Goal: Information Seeking & Learning: Learn about a topic

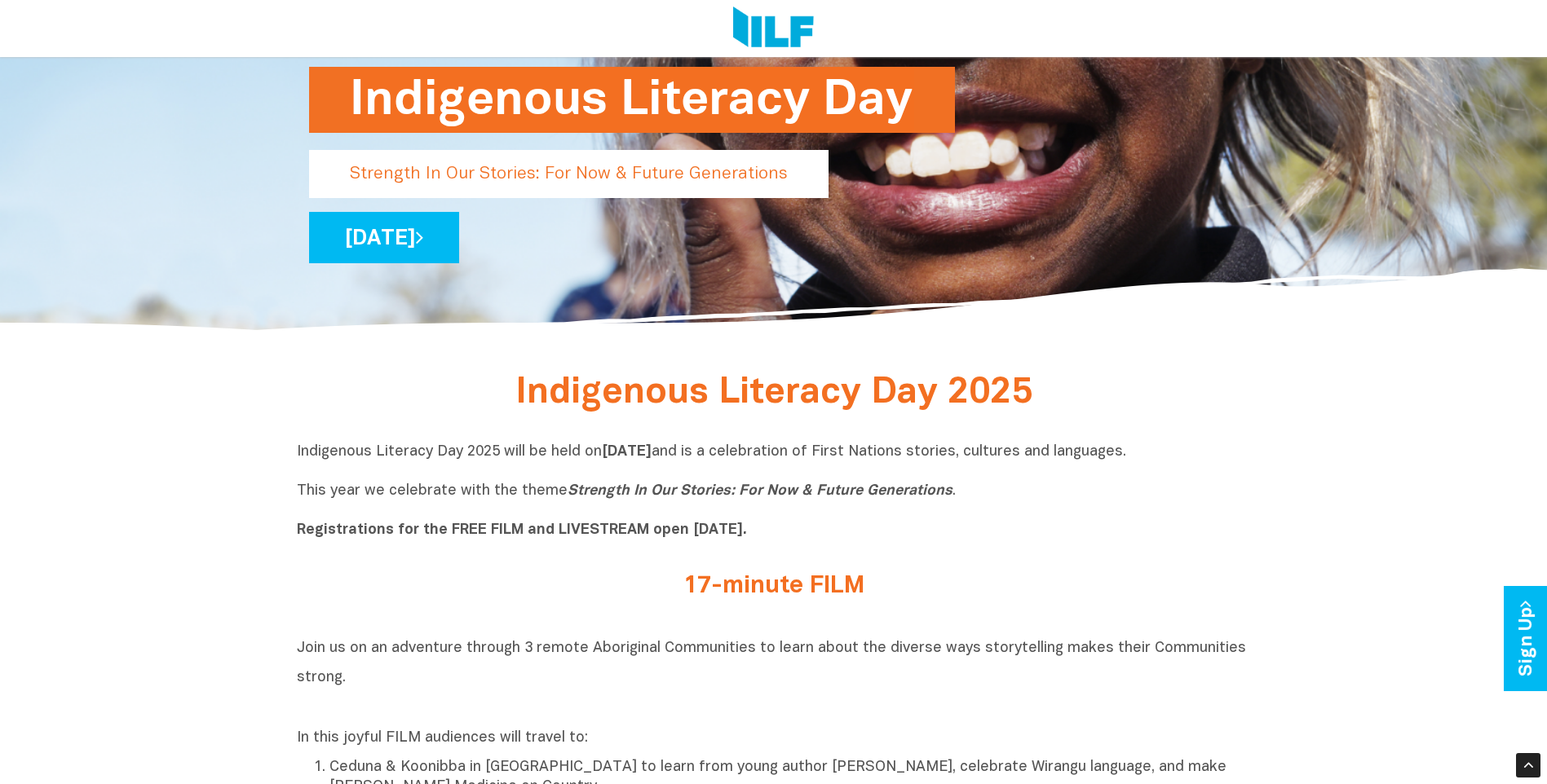
scroll to position [244, 0]
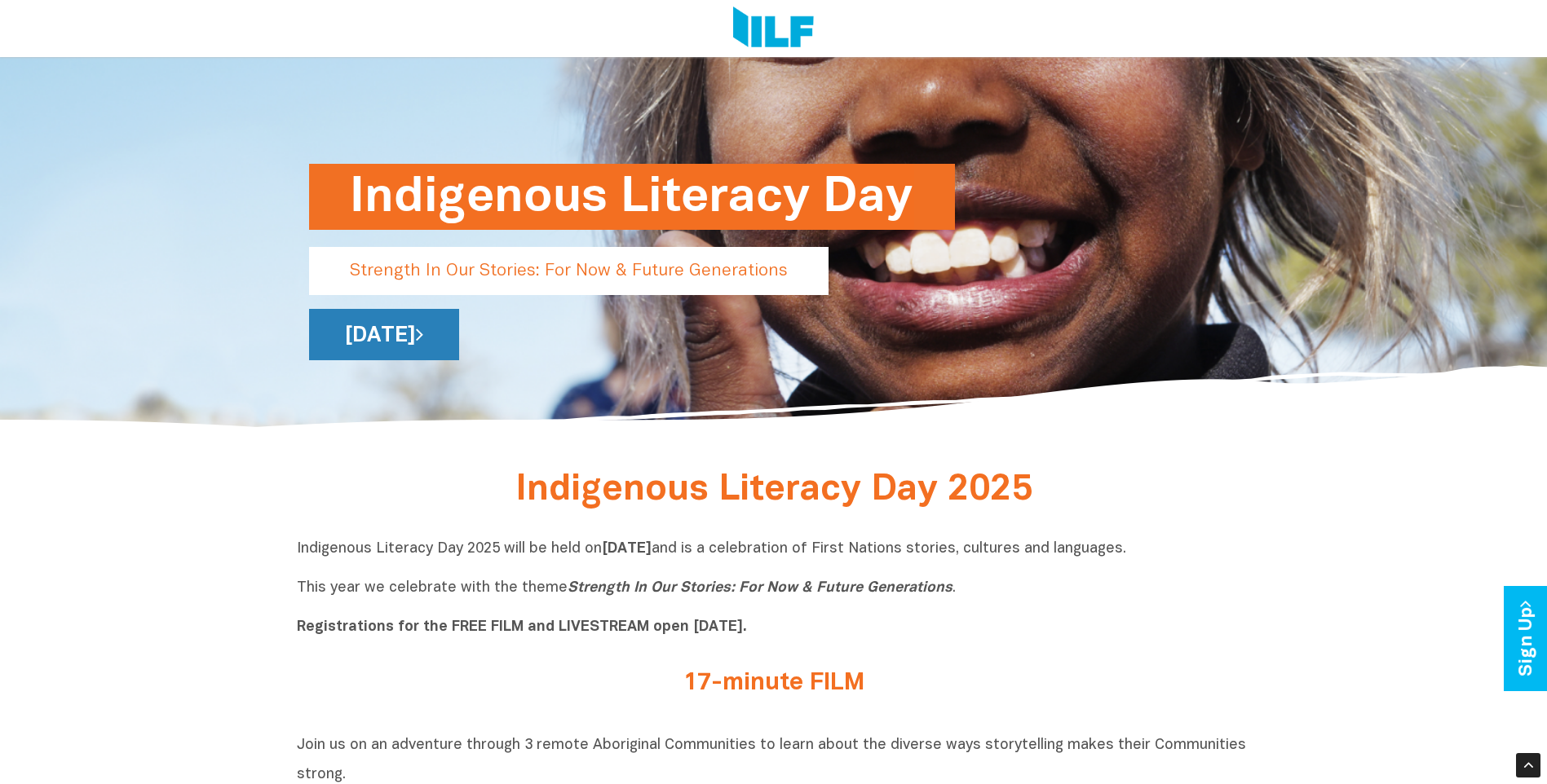
click at [459, 333] on link "[DATE]" at bounding box center [384, 335] width 150 height 51
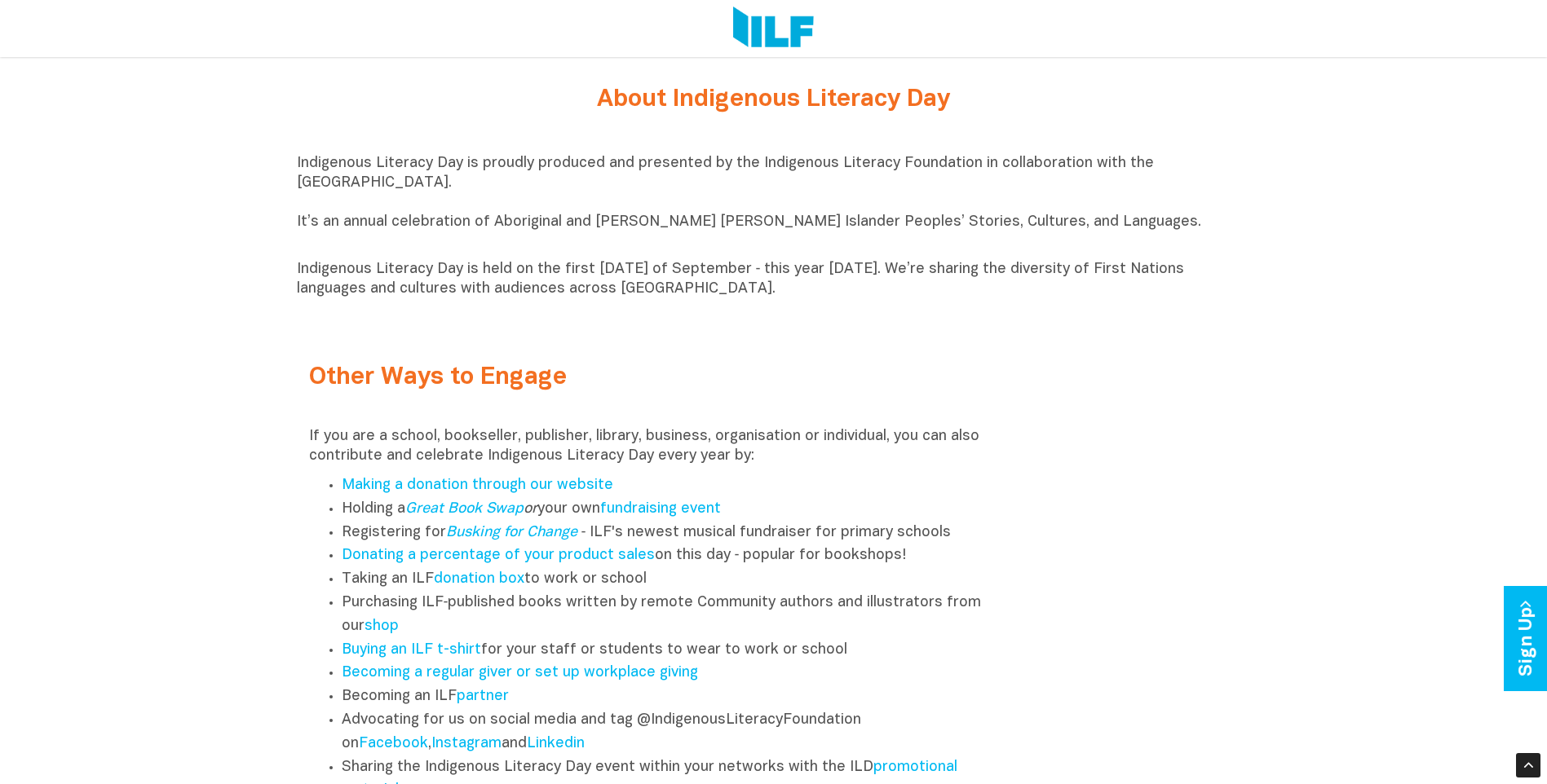
scroll to position [2038, 0]
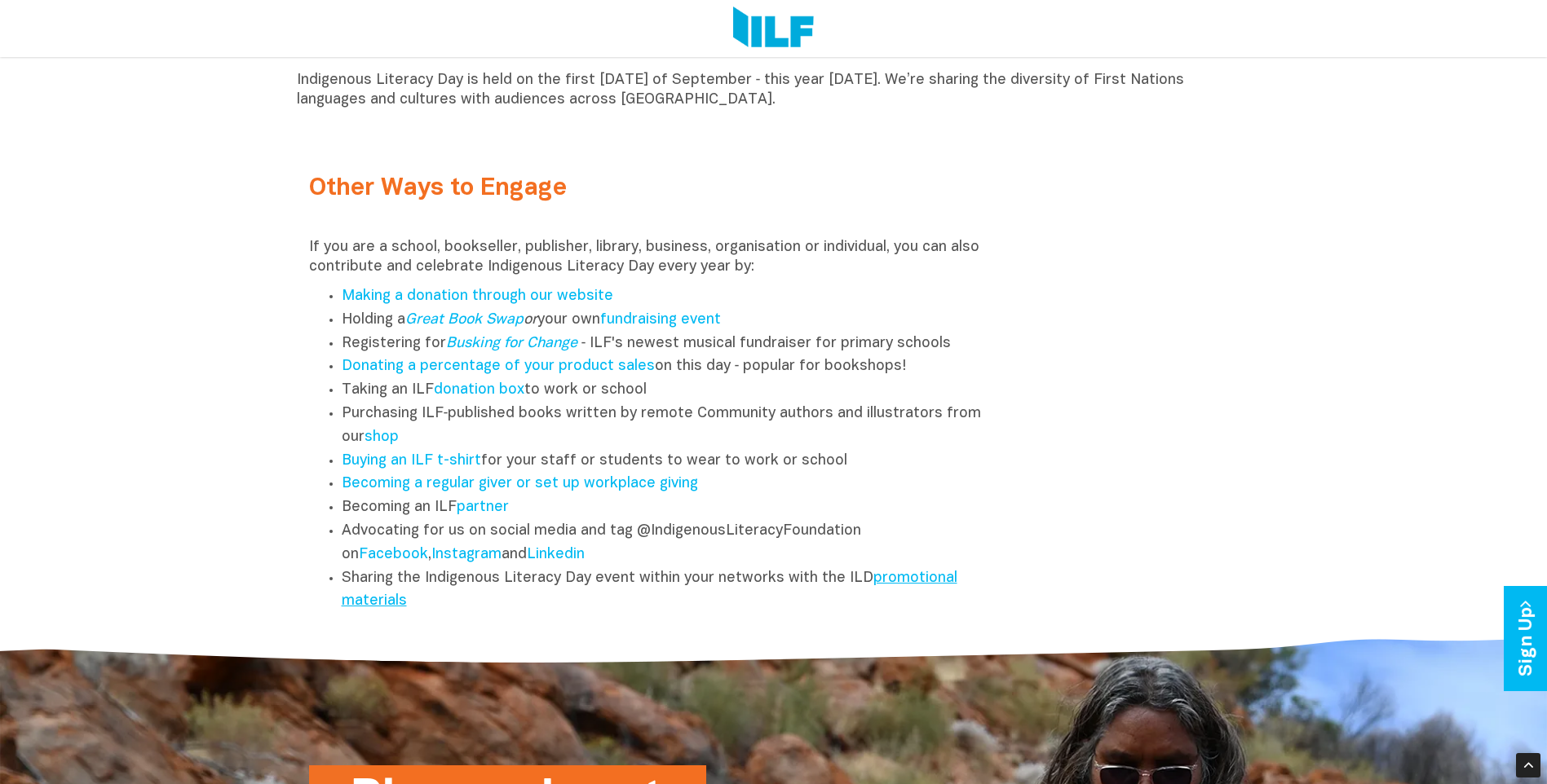
click at [909, 588] on link "promotional materials" at bounding box center [649, 590] width 616 height 37
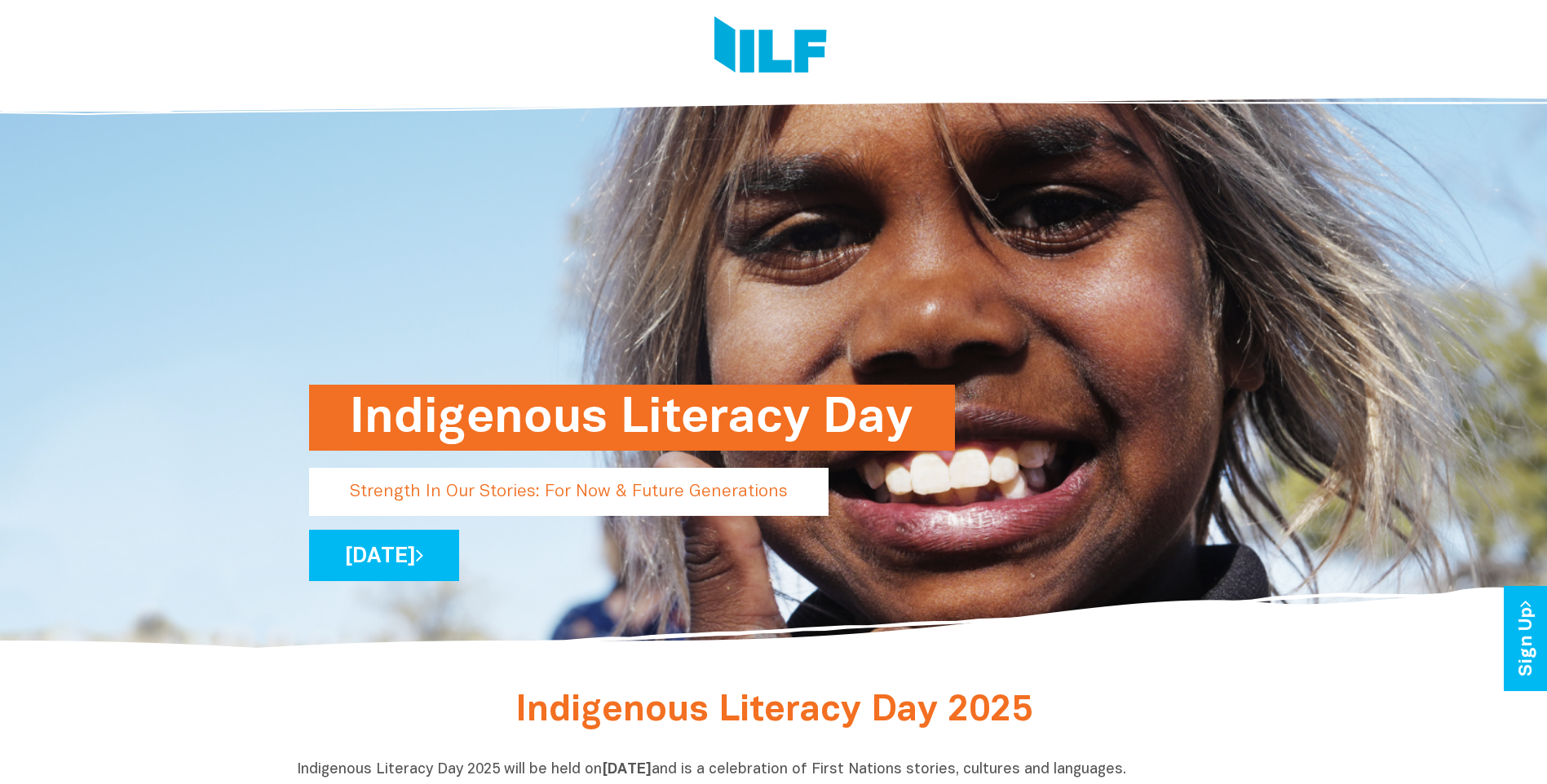
scroll to position [0, 0]
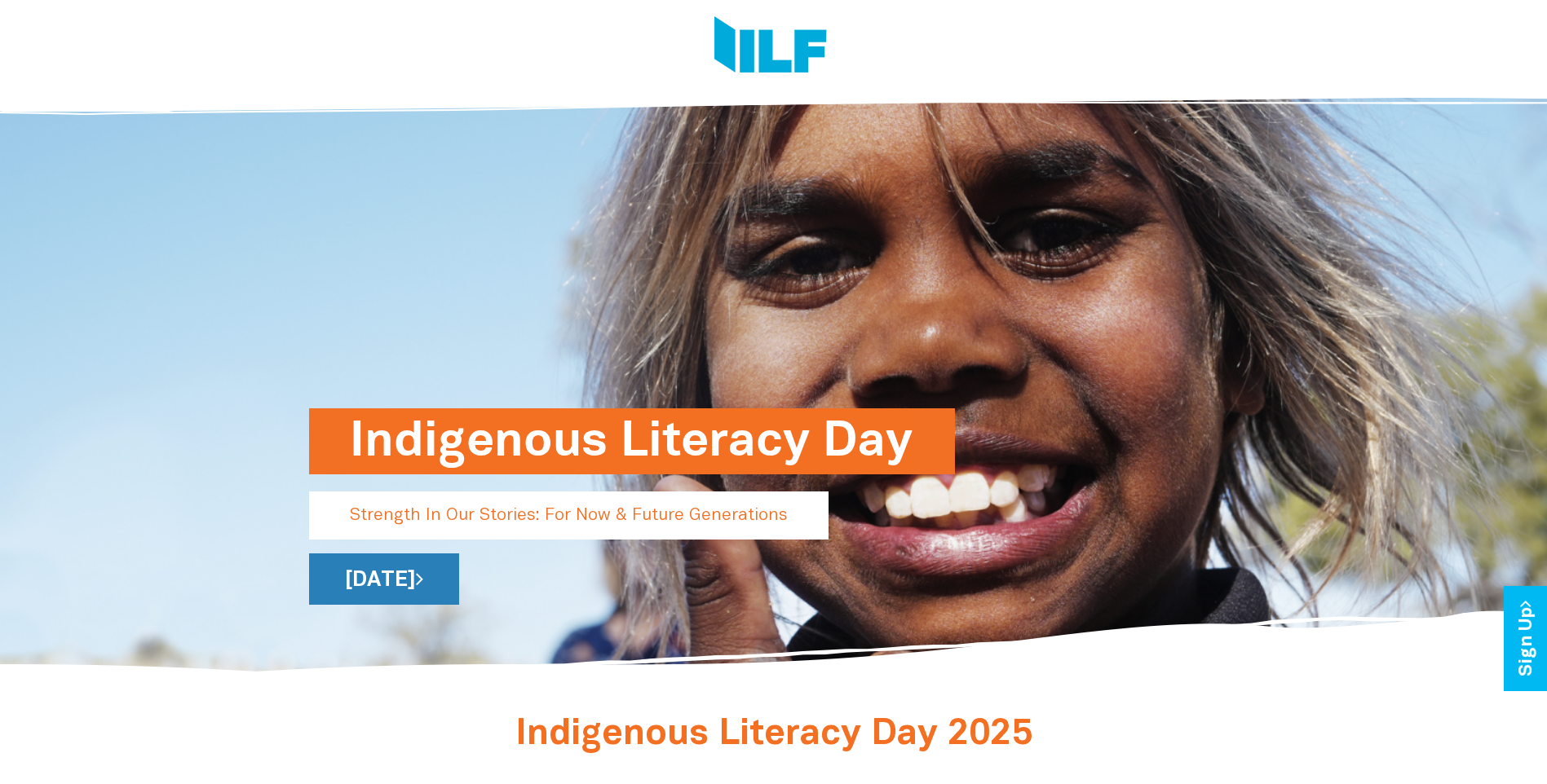
click at [459, 589] on link "[DATE]" at bounding box center [384, 579] width 150 height 51
click at [679, 446] on h1 "Indigenous Literacy Day" at bounding box center [632, 441] width 565 height 66
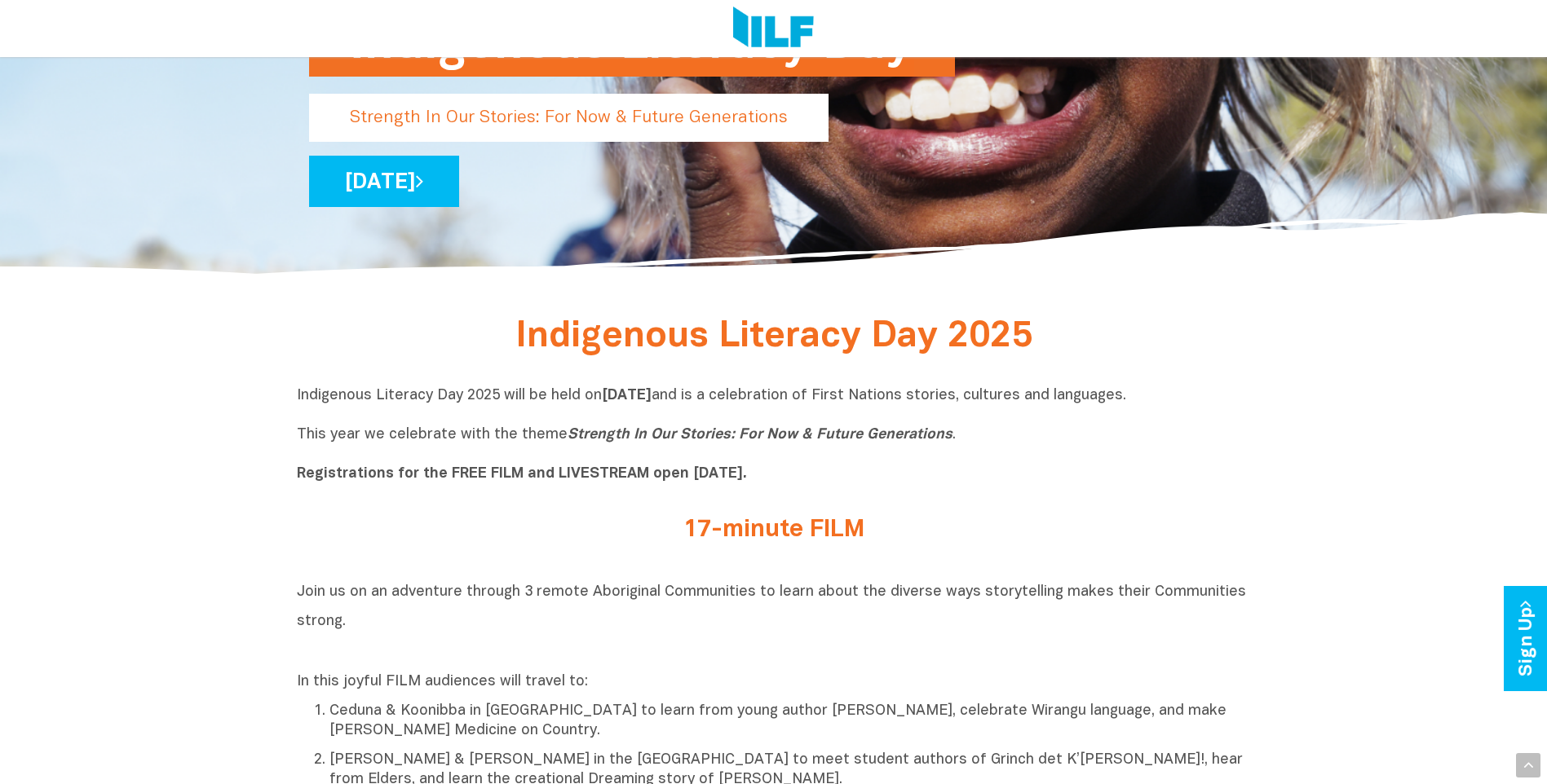
scroll to position [408, 0]
